Goal: Task Accomplishment & Management: Complete application form

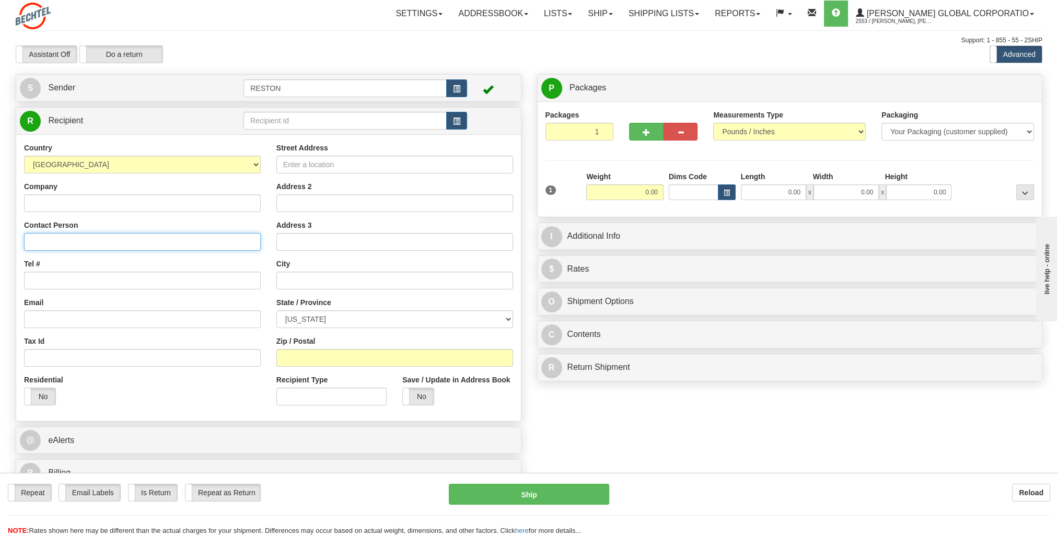
click at [114, 237] on input "Contact Person" at bounding box center [142, 242] width 237 height 18
paste input "[PERSON_NAME]"
type input "[PERSON_NAME]"
click at [132, 205] on input "Company" at bounding box center [142, 203] width 237 height 18
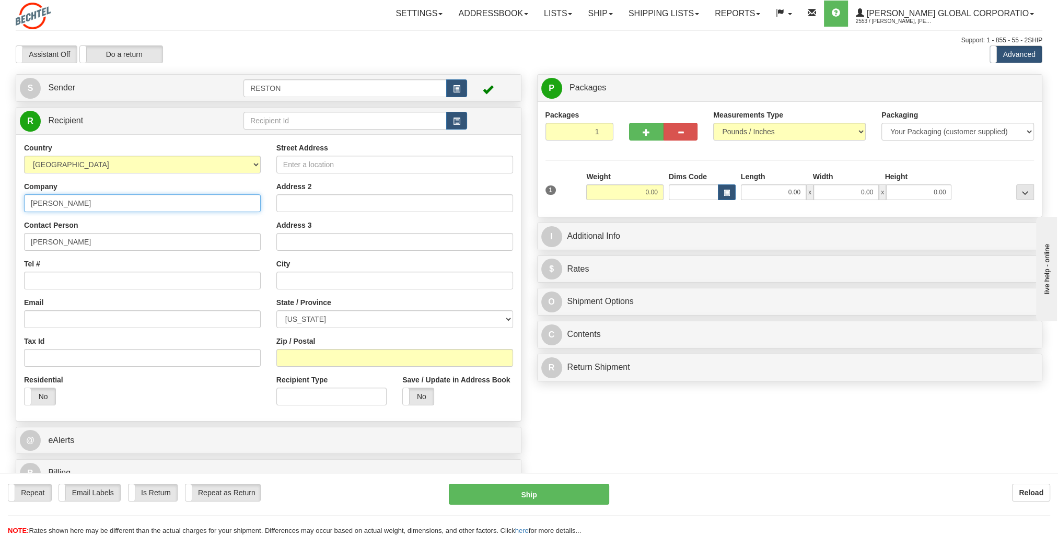
type input "[PERSON_NAME]"
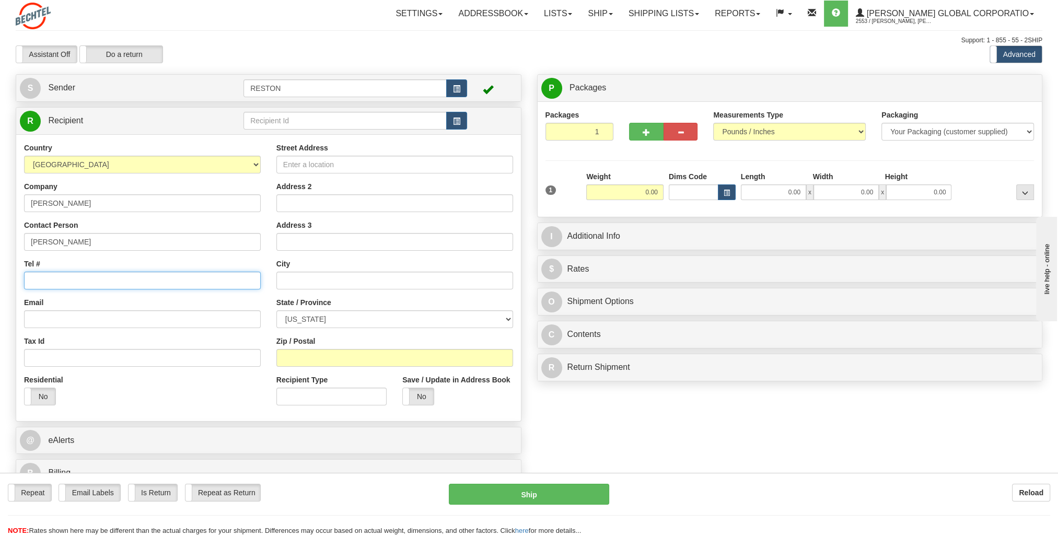
click at [114, 285] on input "Tel #" at bounding box center [142, 281] width 237 height 18
click at [130, 279] on input "Tel #" at bounding box center [142, 281] width 237 height 18
paste input "[PHONE_NUMBER]"
type input "[PHONE_NUMBER]"
click at [121, 303] on div "Email" at bounding box center [142, 312] width 237 height 31
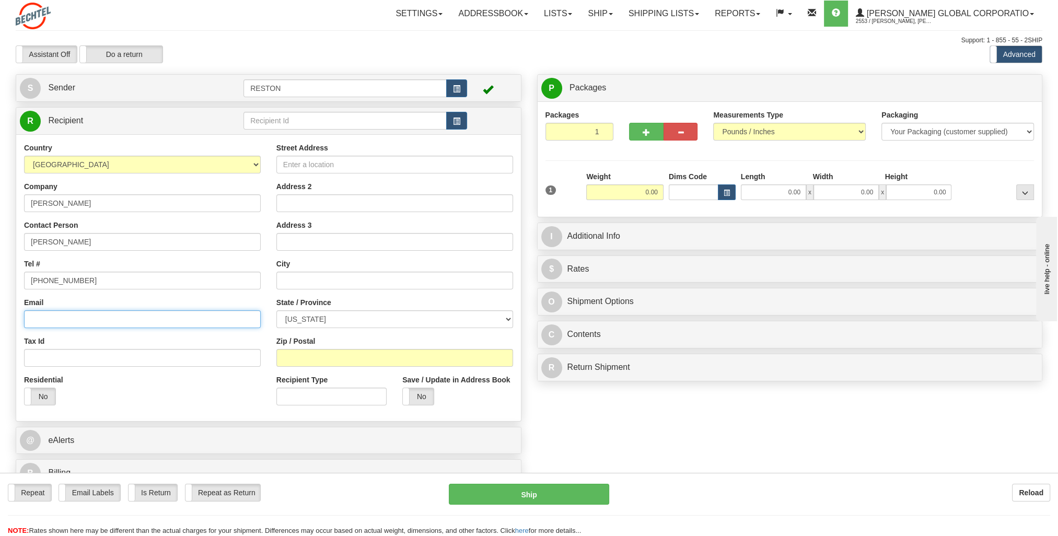
click at [90, 321] on input "Email" at bounding box center [142, 319] width 237 height 18
paste input "[EMAIL_ADDRESS][PERSON_NAME][DOMAIN_NAME]"
type input "[EMAIL_ADDRESS][PERSON_NAME][DOMAIN_NAME]"
click at [40, 400] on label "No" at bounding box center [40, 396] width 31 height 17
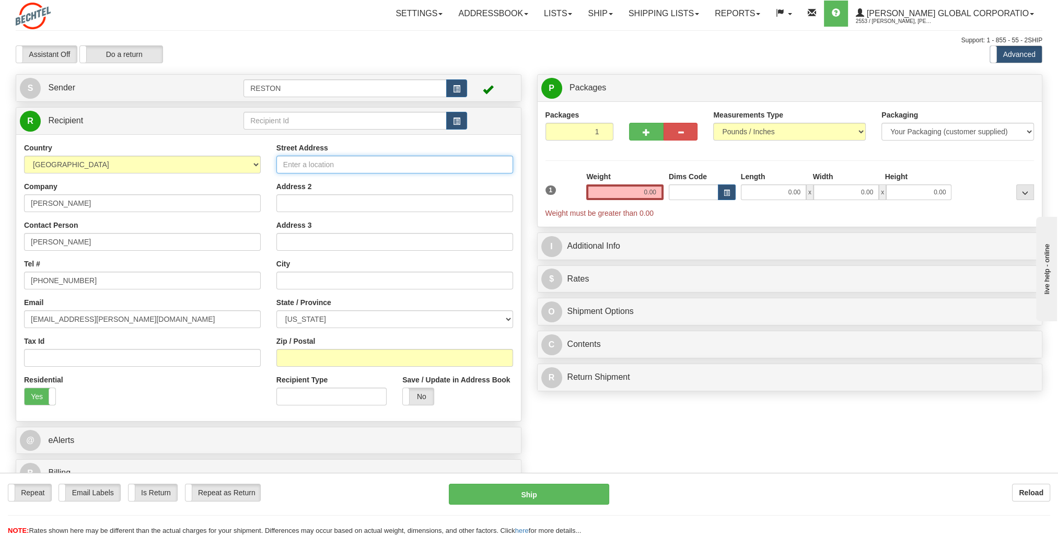
drag, startPoint x: 403, startPoint y: 156, endPoint x: 403, endPoint y: 162, distance: 6.3
click at [403, 161] on input "Street Address" at bounding box center [394, 165] width 237 height 18
click at [403, 162] on input "Street Address" at bounding box center [394, 165] width 237 height 18
paste input "[STREET_ADDRESS][PERSON_NAME]"
type input "[STREET_ADDRESS][PERSON_NAME]"
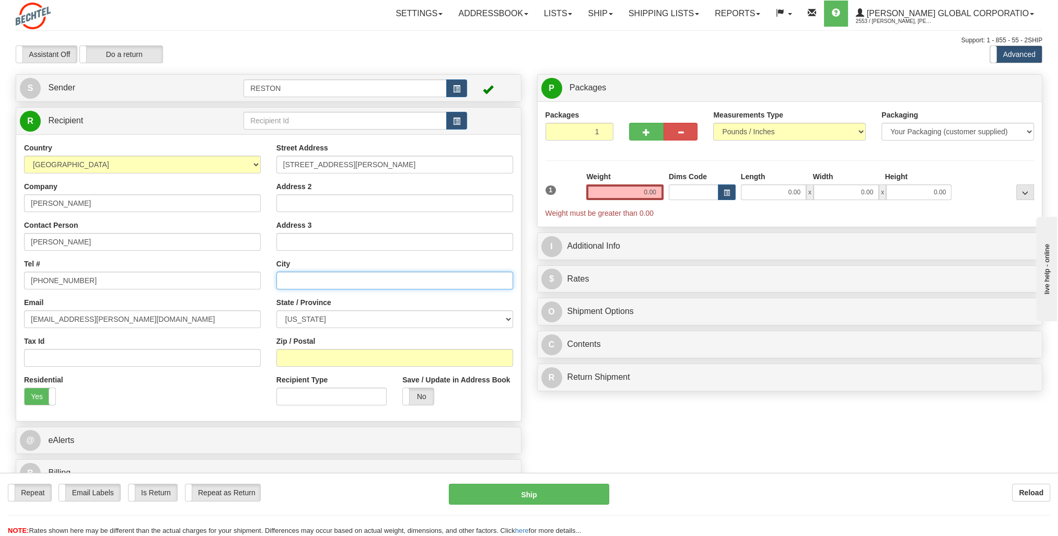
click at [337, 278] on input "text" at bounding box center [394, 281] width 237 height 18
type input "[GEOGRAPHIC_DATA]"
click at [356, 316] on select "[US_STATE] [US_STATE] [US_STATE] [US_STATE] Armed Forces America Armed Forces E…" at bounding box center [394, 319] width 237 height 18
select select "MD"
click at [276, 310] on select "[US_STATE] [US_STATE] [US_STATE] [US_STATE] Armed Forces America Armed Forces E…" at bounding box center [394, 319] width 237 height 18
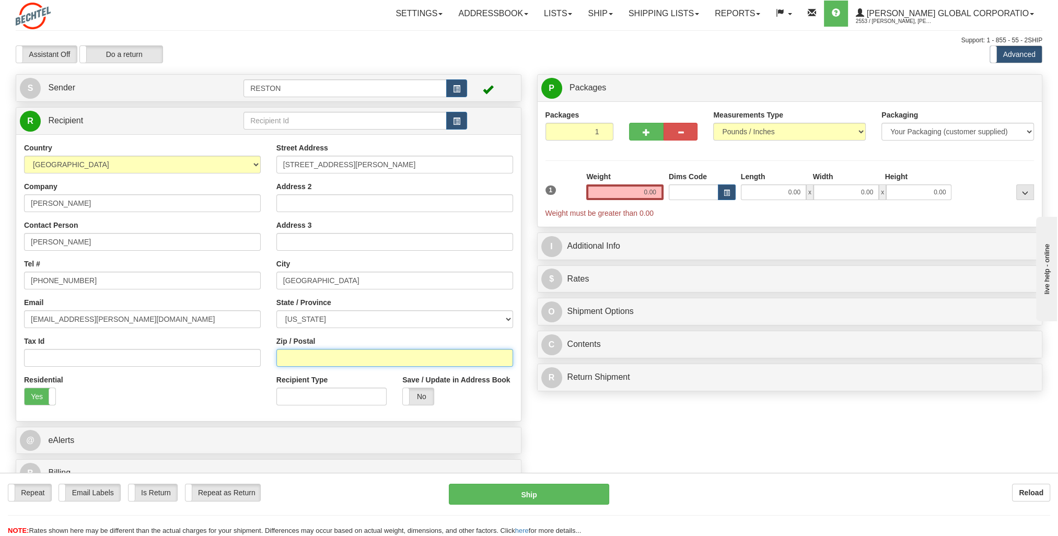
click at [324, 358] on input "Zip / Postal" at bounding box center [394, 358] width 237 height 18
type input "20871"
click at [257, 377] on div "Residential Yes No" at bounding box center [142, 393] width 252 height 39
click at [633, 195] on input "0.00" at bounding box center [624, 192] width 77 height 16
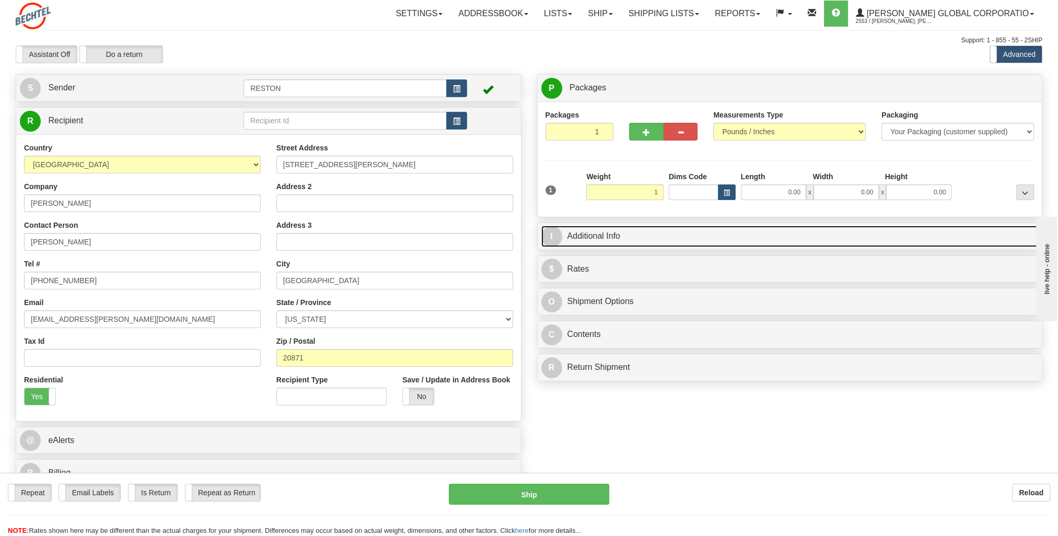
type input "1.00"
click at [637, 238] on link "I Additional Info" at bounding box center [789, 236] width 497 height 21
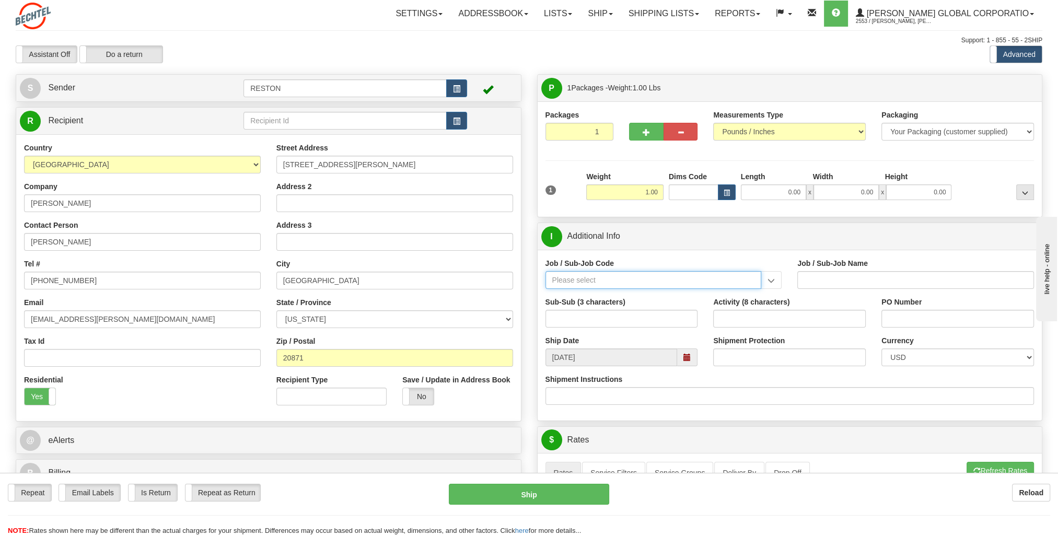
click at [690, 277] on input "Job / Sub-Job Code" at bounding box center [653, 280] width 216 height 18
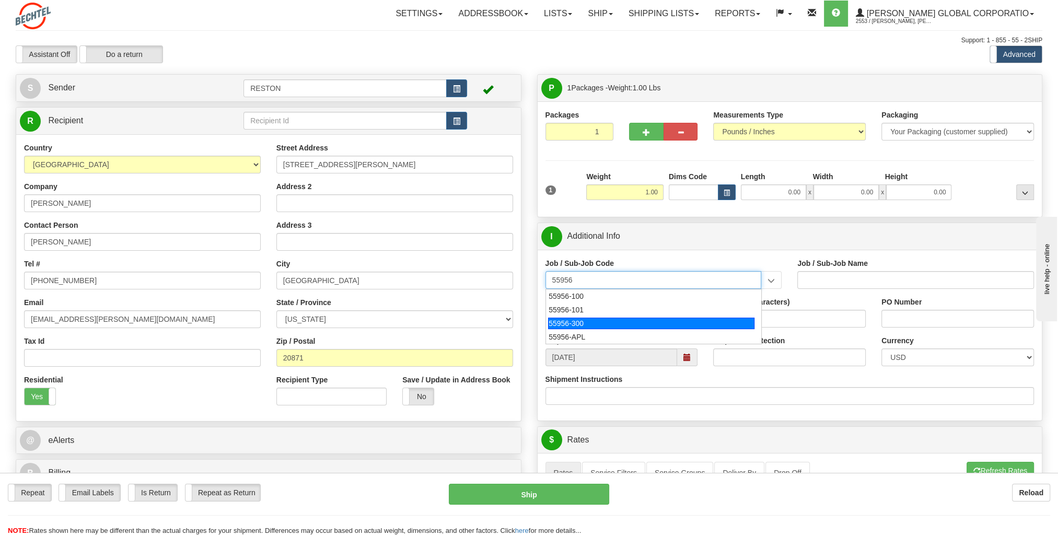
click at [583, 321] on div "55956-300" at bounding box center [651, 323] width 206 height 11
type input "55956-300"
type input "AMERICAS RENEWABLES - OPERATIONS"
type input "55956-300"
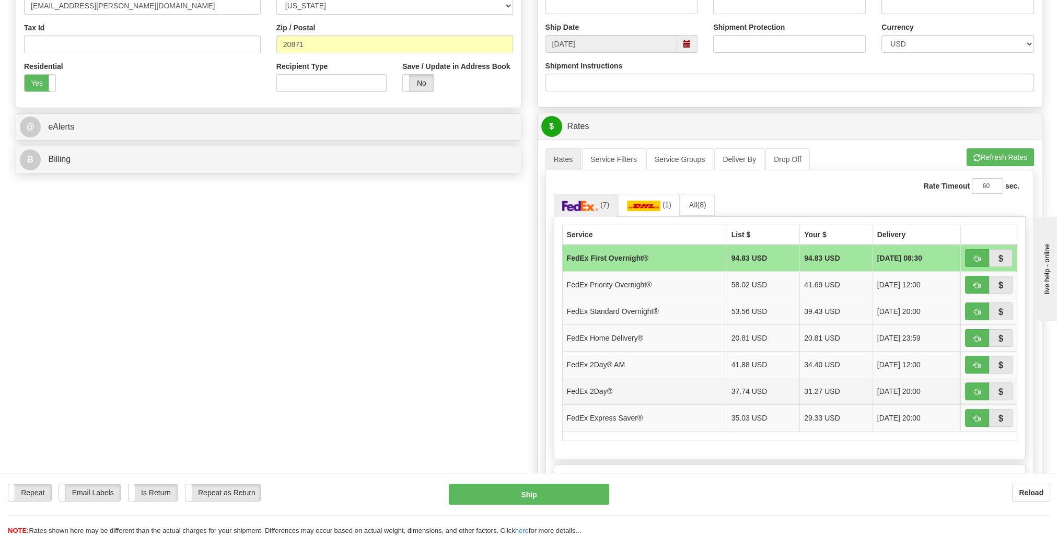
scroll to position [366, 0]
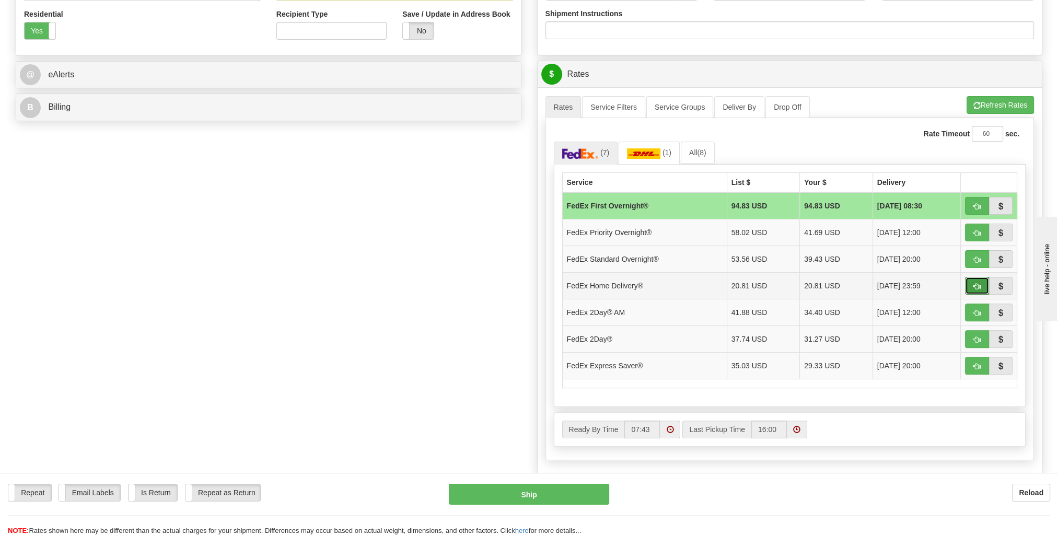
click at [975, 283] on span "button" at bounding box center [976, 286] width 7 height 7
type input "90"
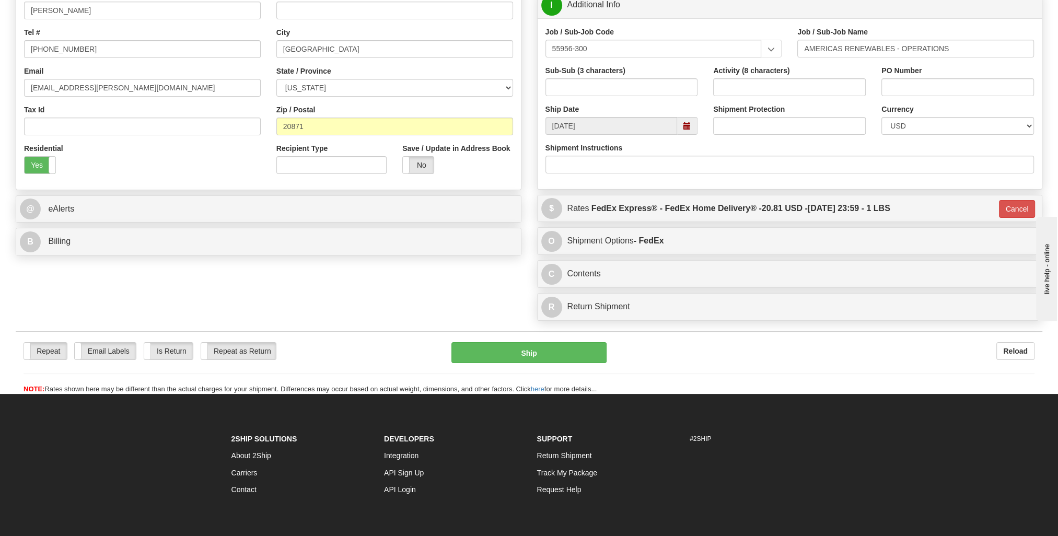
scroll to position [96, 0]
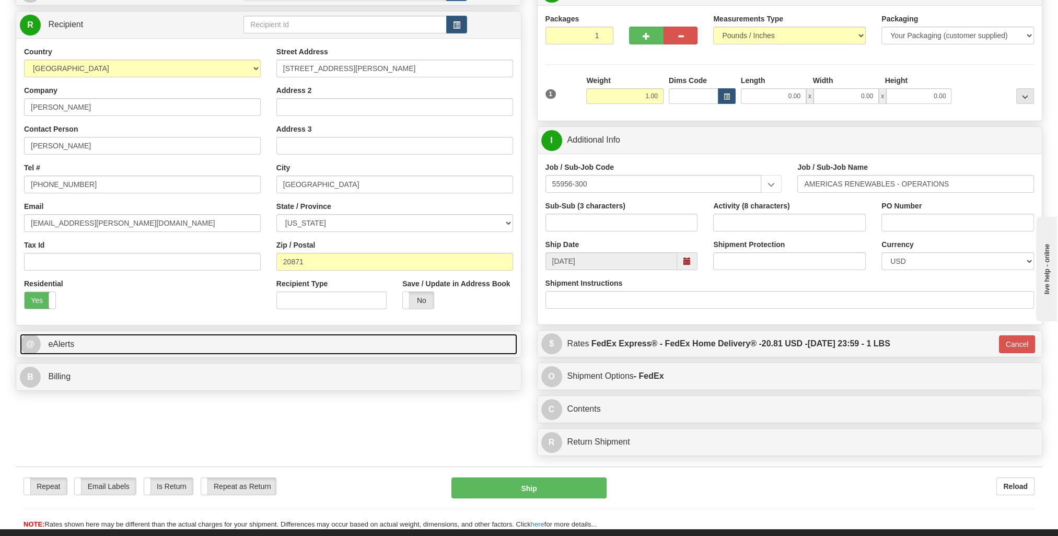
click at [382, 338] on link "@ eAlerts" at bounding box center [268, 344] width 497 height 21
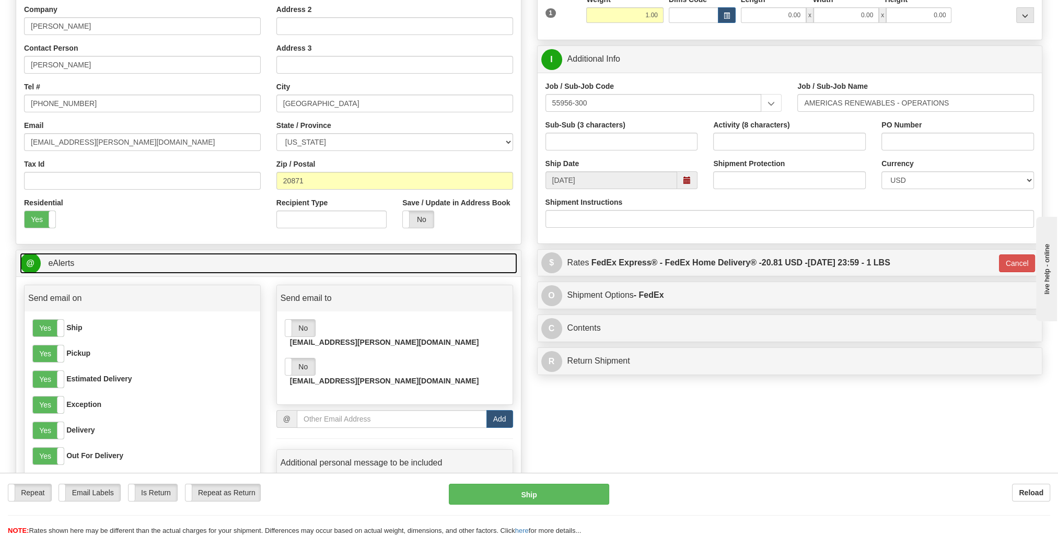
scroll to position [357, 0]
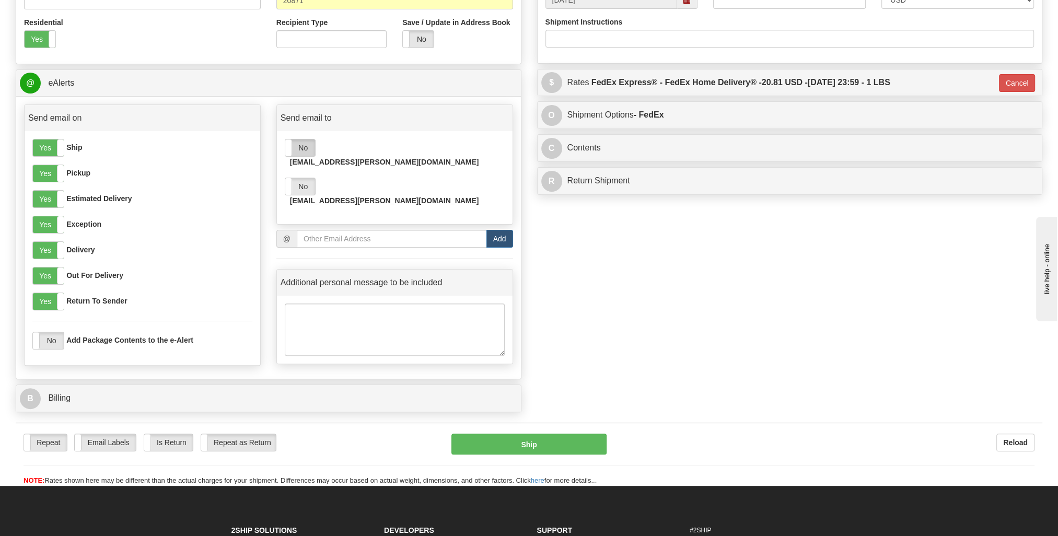
click at [299, 146] on label "No" at bounding box center [300, 147] width 30 height 17
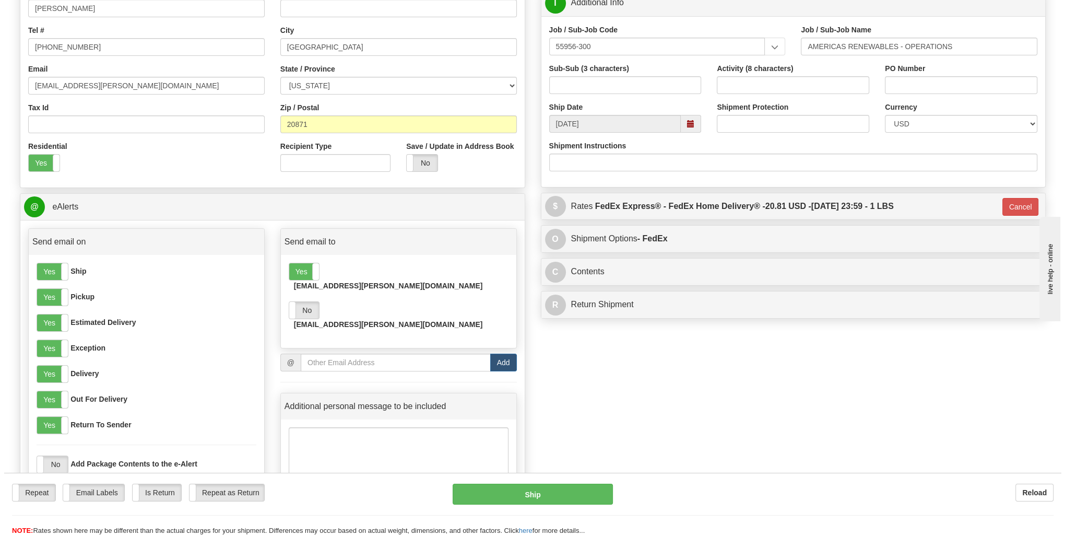
scroll to position [0, 0]
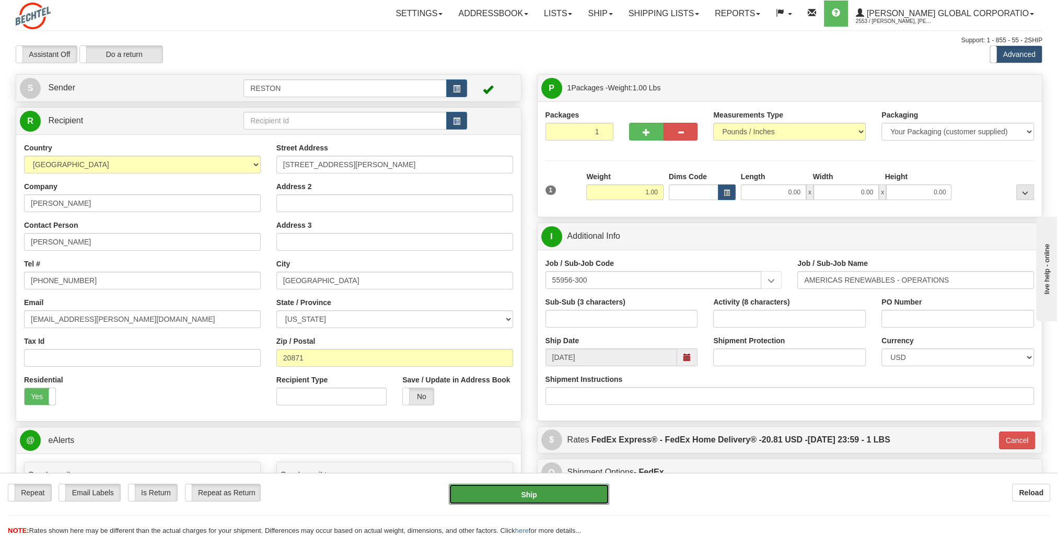
click at [571, 497] on button "Ship" at bounding box center [529, 494] width 161 height 21
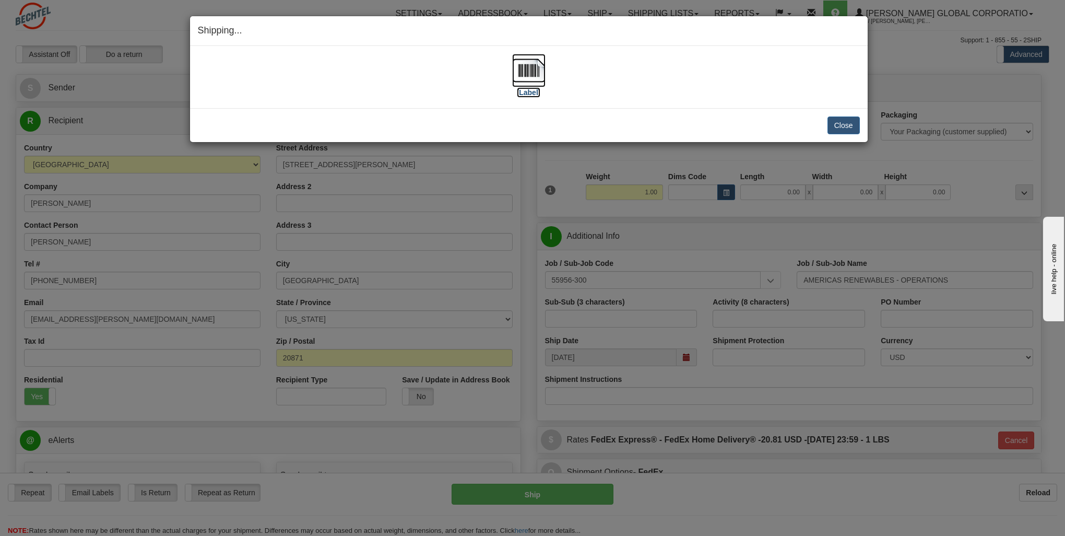
click at [531, 90] on label "[Label]" at bounding box center [529, 92] width 24 height 10
click at [842, 124] on button "Close" at bounding box center [844, 125] width 32 height 18
